Goal: Find specific page/section: Find specific page/section

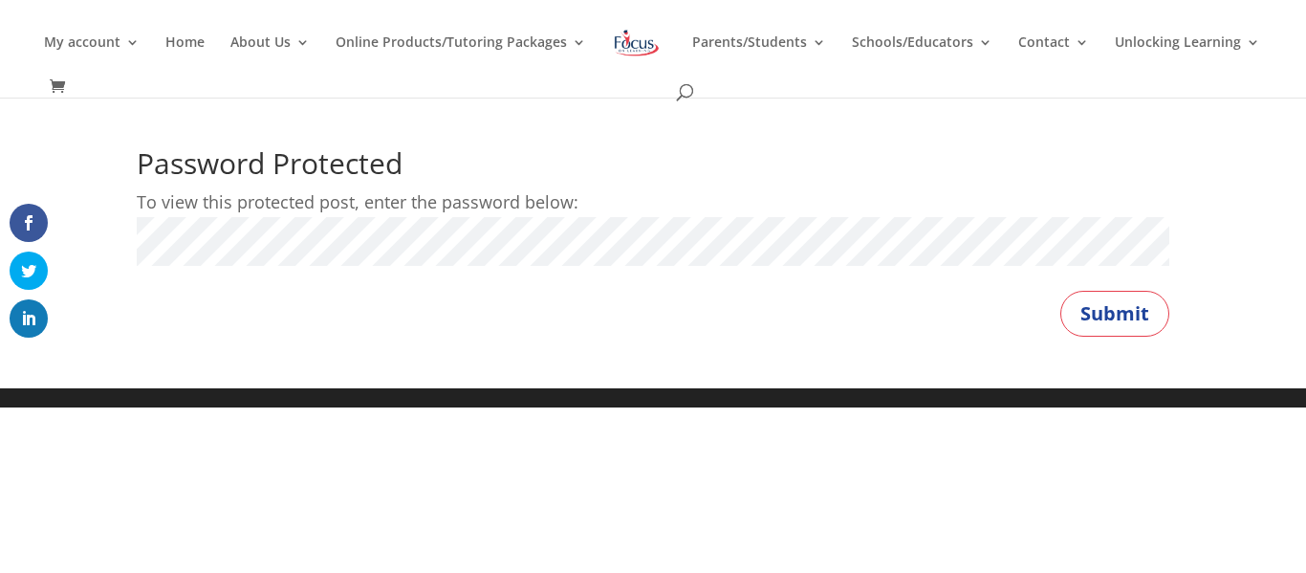
click at [1060, 291] on button "Submit" at bounding box center [1114, 314] width 109 height 46
click at [1144, 299] on button "Submit" at bounding box center [1114, 314] width 109 height 46
click at [1060, 291] on button "Submit" at bounding box center [1114, 314] width 109 height 46
